Goal: Task Accomplishment & Management: Manage account settings

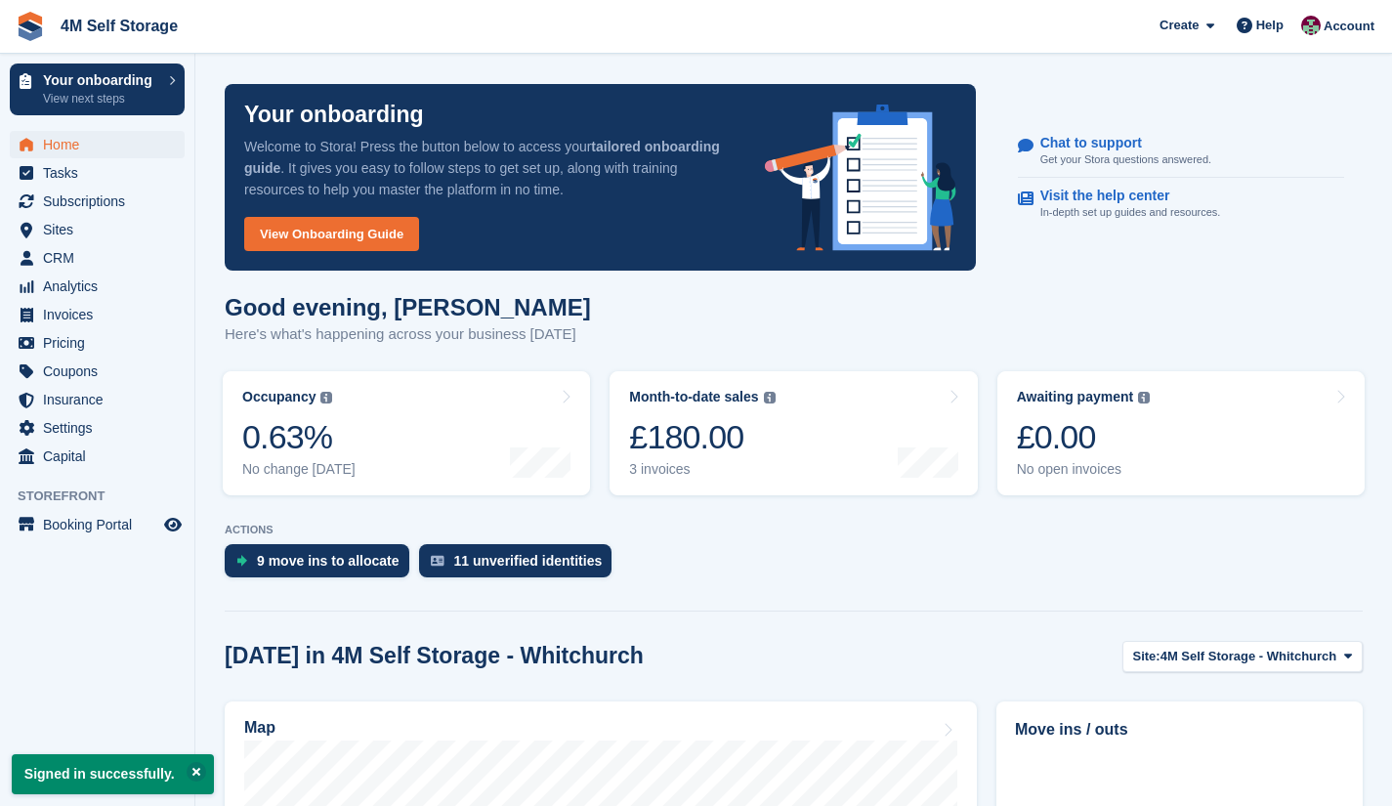
click at [115, 101] on p "View next steps" at bounding box center [101, 99] width 116 height 18
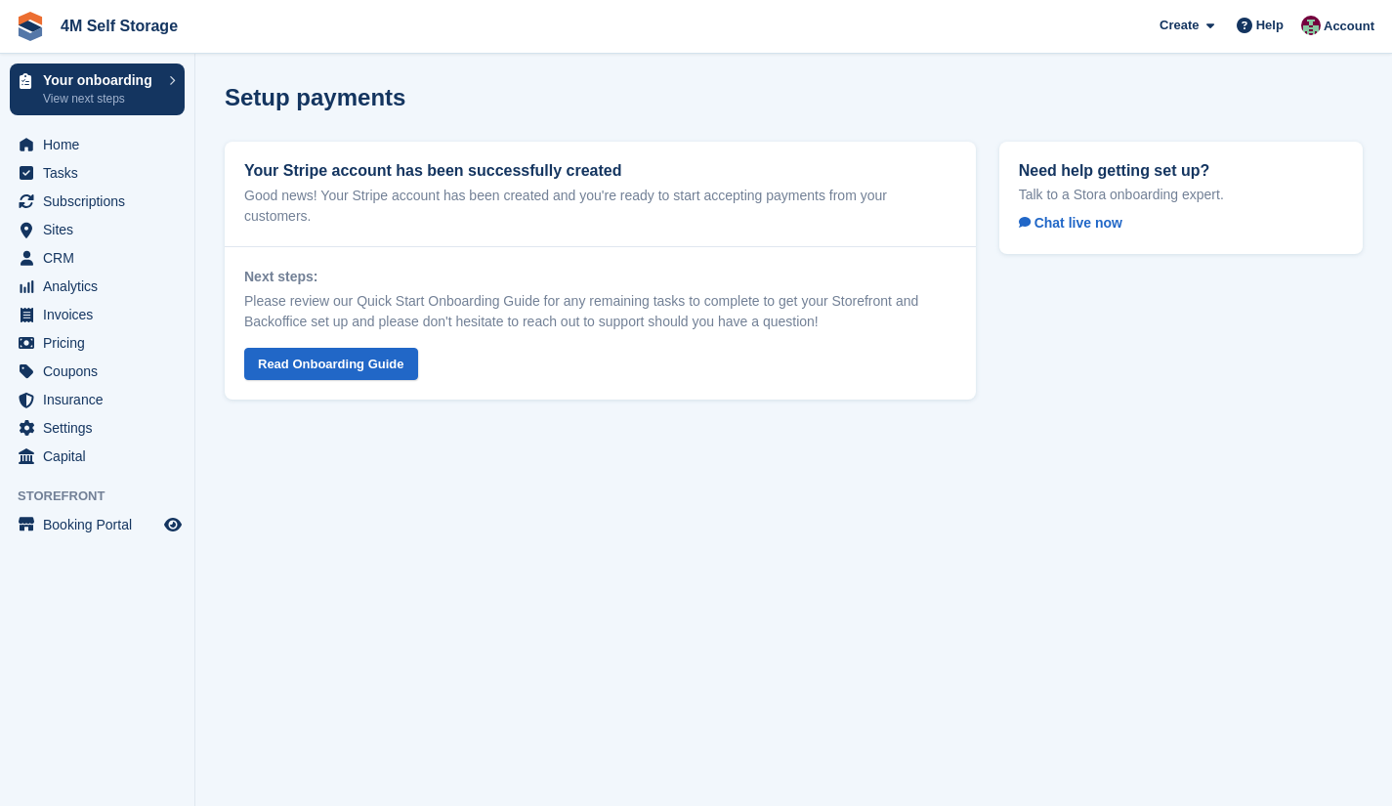
click at [1355, 25] on span "Account" at bounding box center [1348, 27] width 51 height 20
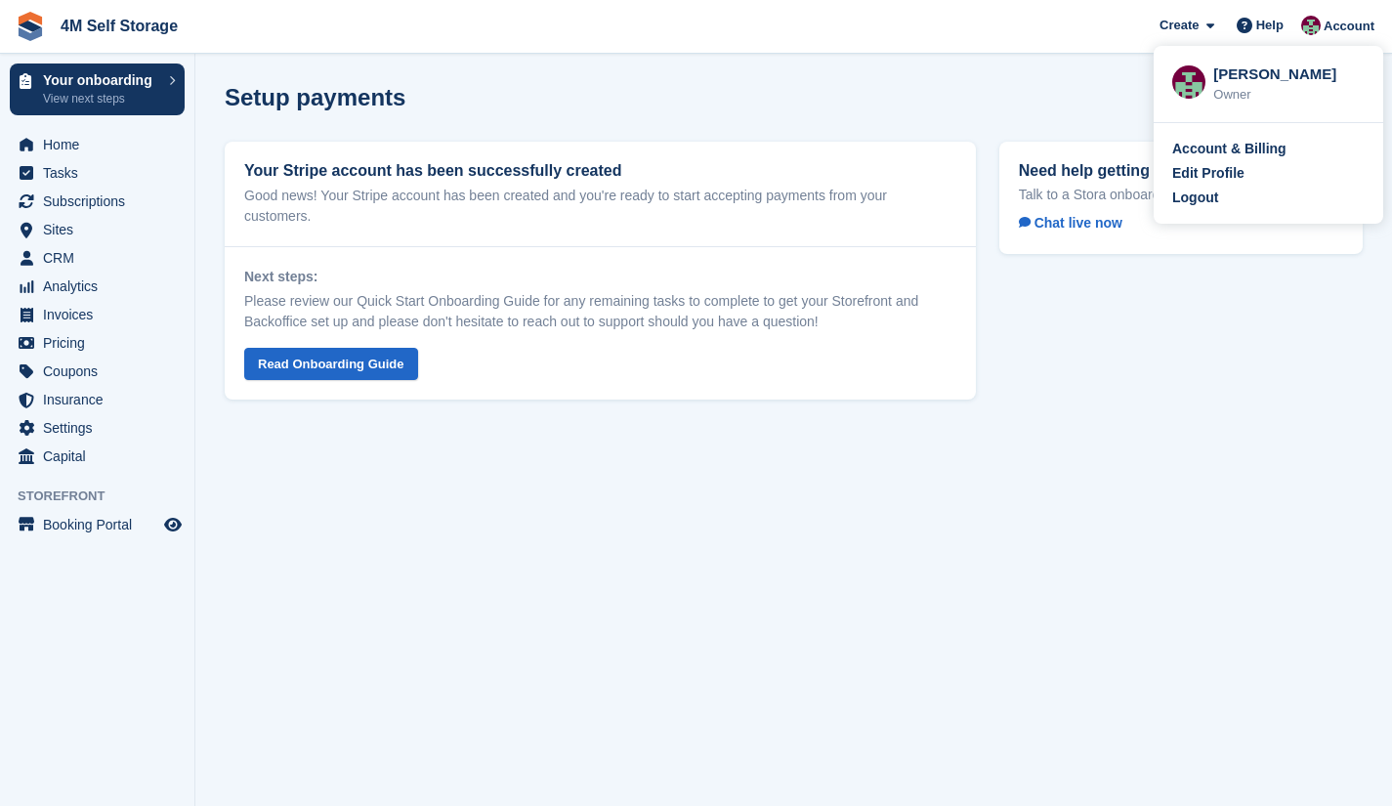
click at [1240, 157] on div "Account & Billing" at bounding box center [1229, 149] width 114 height 21
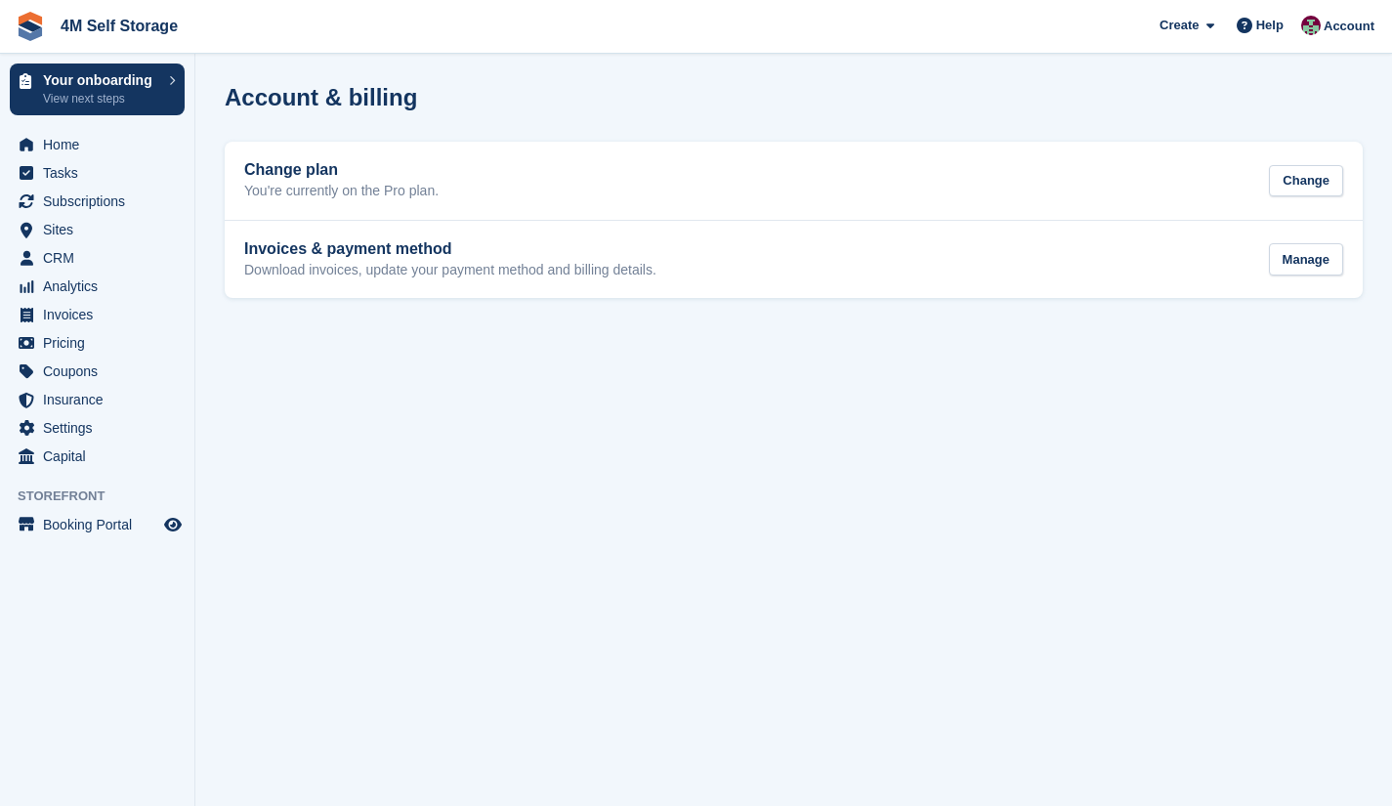
click at [433, 240] on h2 "Invoices & payment method" at bounding box center [450, 249] width 412 height 18
